Goal: Information Seeking & Learning: Find specific fact

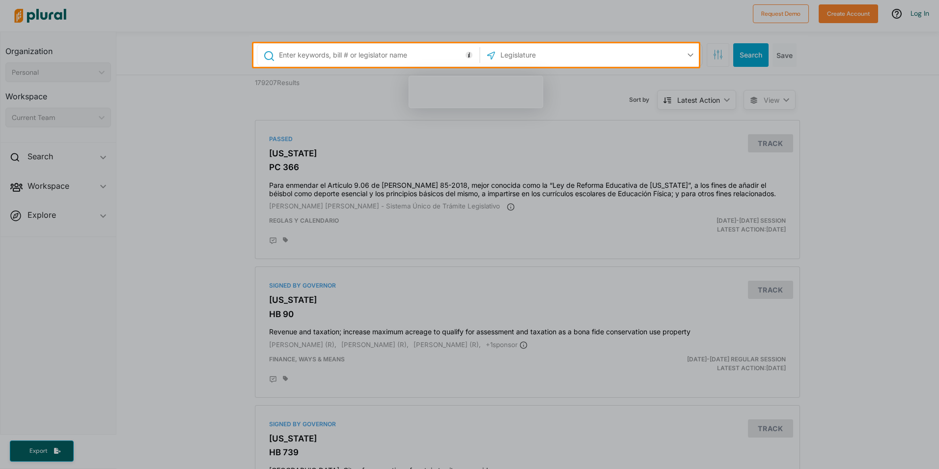
drag, startPoint x: 76, startPoint y: 191, endPoint x: 91, endPoint y: 189, distance: 15.4
click at [76, 191] on div at bounding box center [469, 268] width 939 height 402
click at [634, 59] on div "US Congress [US_STATE] [US_STATE] [US_STATE] [US_STATE] [US_STATE] [US_STATE] […" at bounding box center [591, 55] width 217 height 19
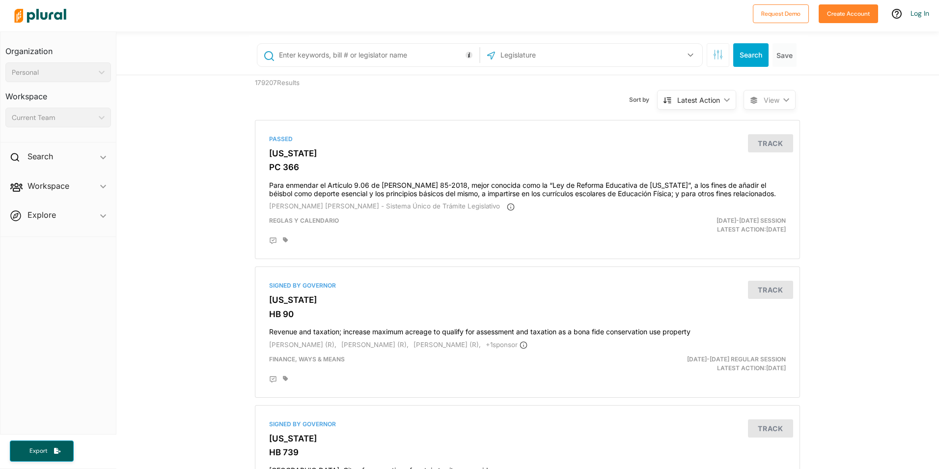
click at [665, 56] on div "US Congress [US_STATE] [US_STATE] [US_STATE] [US_STATE] [US_STATE] [US_STATE] […" at bounding box center [591, 55] width 217 height 19
click at [655, 61] on div "US Congress [US_STATE] [US_STATE] [US_STATE] [US_STATE] [US_STATE] [US_STATE] […" at bounding box center [591, 55] width 217 height 19
copy div "US Congress [US_STATE] [US_STATE] [US_STATE] [US_STATE] [US_STATE] [US_STATE] […"
click at [688, 54] on icon "button" at bounding box center [691, 55] width 6 height 4
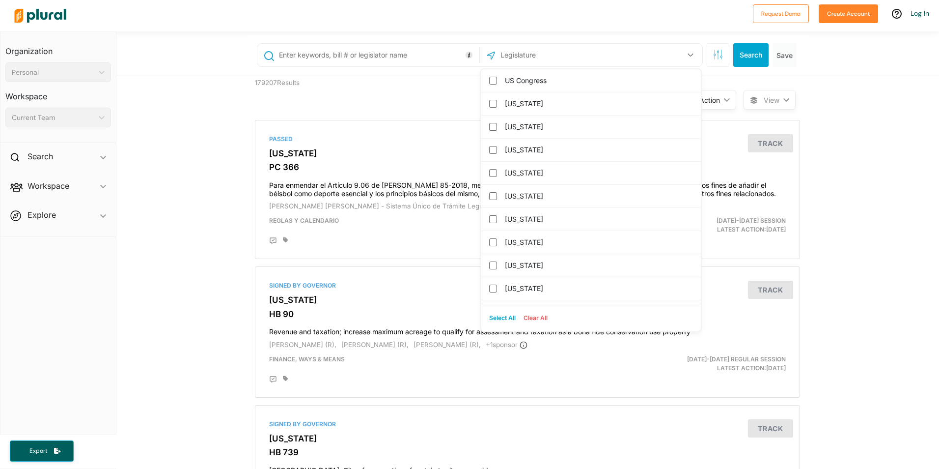
click at [574, 34] on div "US Congress [US_STATE] [US_STATE] [US_STATE] [US_STATE] [US_STATE] [US_STATE] […" at bounding box center [527, 53] width 823 height 44
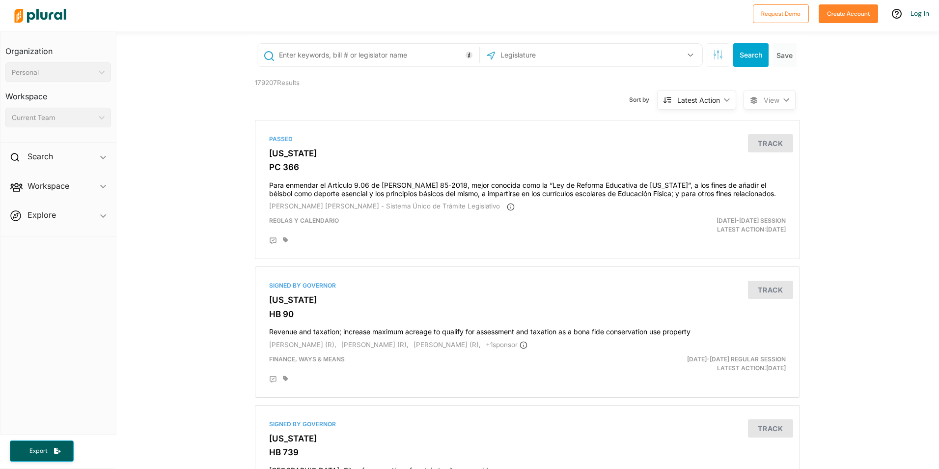
click at [666, 56] on div "US Congress [US_STATE] [US_STATE] [US_STATE] [US_STATE] [US_STATE] [US_STATE] […" at bounding box center [591, 55] width 217 height 19
click at [688, 56] on icon "button" at bounding box center [690, 55] width 5 height 3
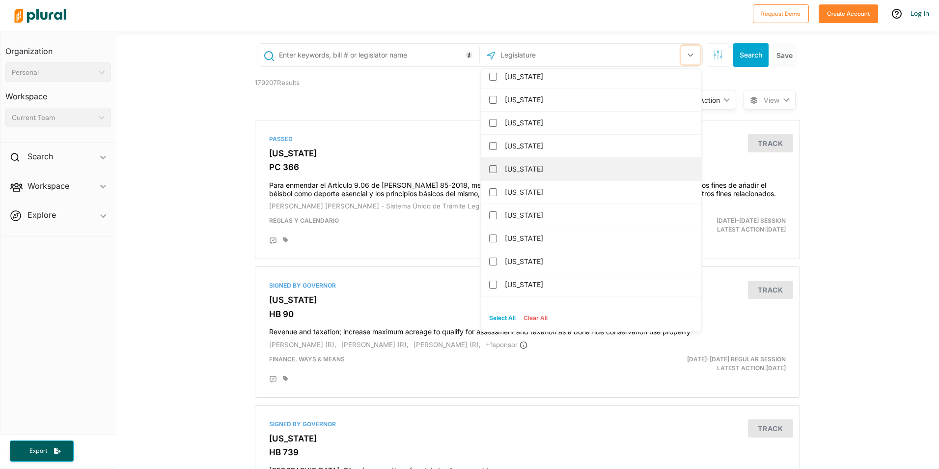
scroll to position [989, 0]
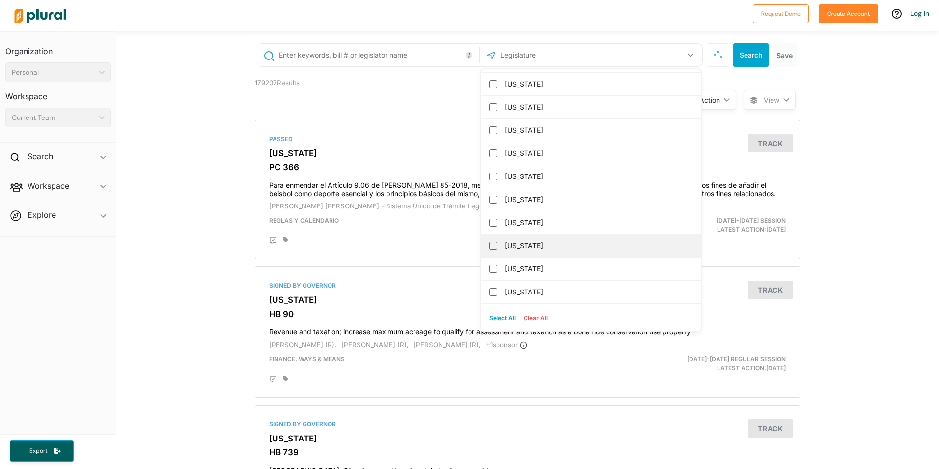
click at [494, 244] on div "[US_STATE]" at bounding box center [591, 245] width 220 height 23
click at [484, 247] on div "[US_STATE]" at bounding box center [591, 245] width 220 height 23
click at [490, 247] on input "[US_STATE]" at bounding box center [493, 246] width 8 height 8
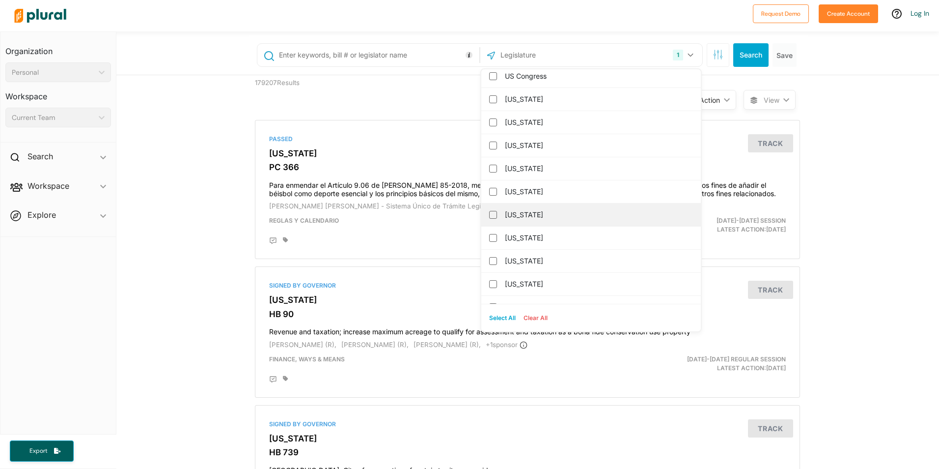
scroll to position [0, 0]
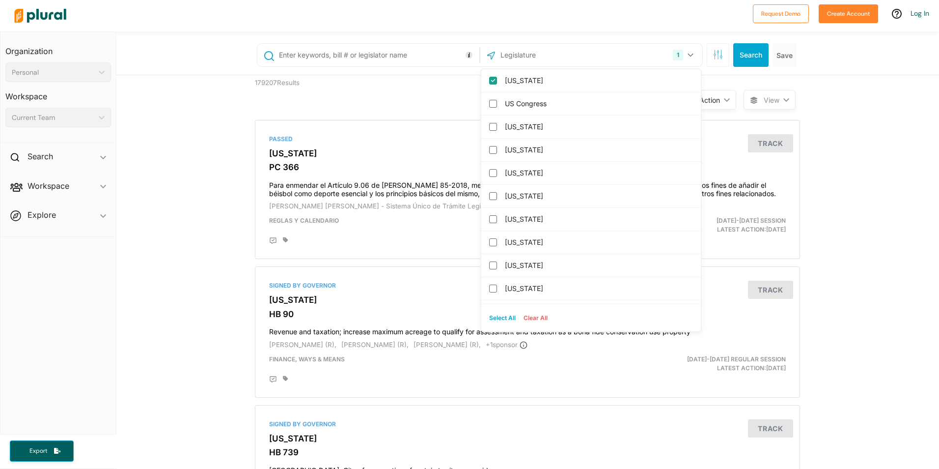
click at [394, 56] on input "text" at bounding box center [377, 55] width 199 height 19
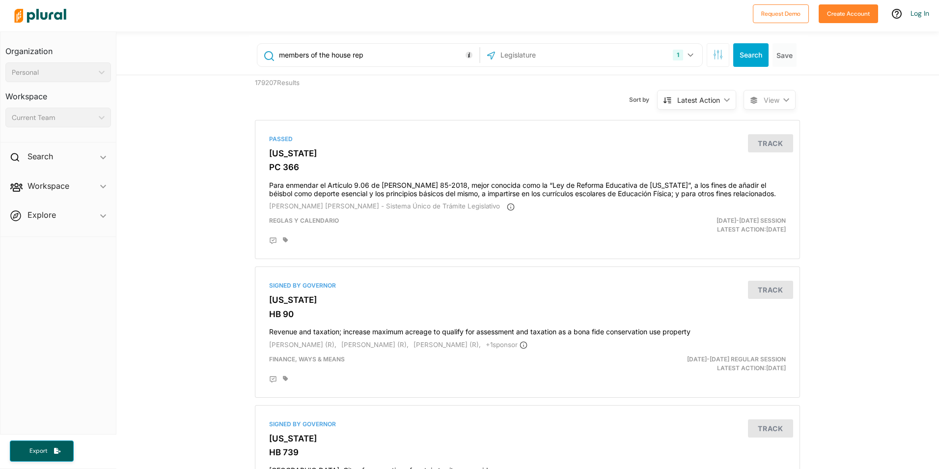
type input "members of the house rep"
